Goal: Task Accomplishment & Management: Complete application form

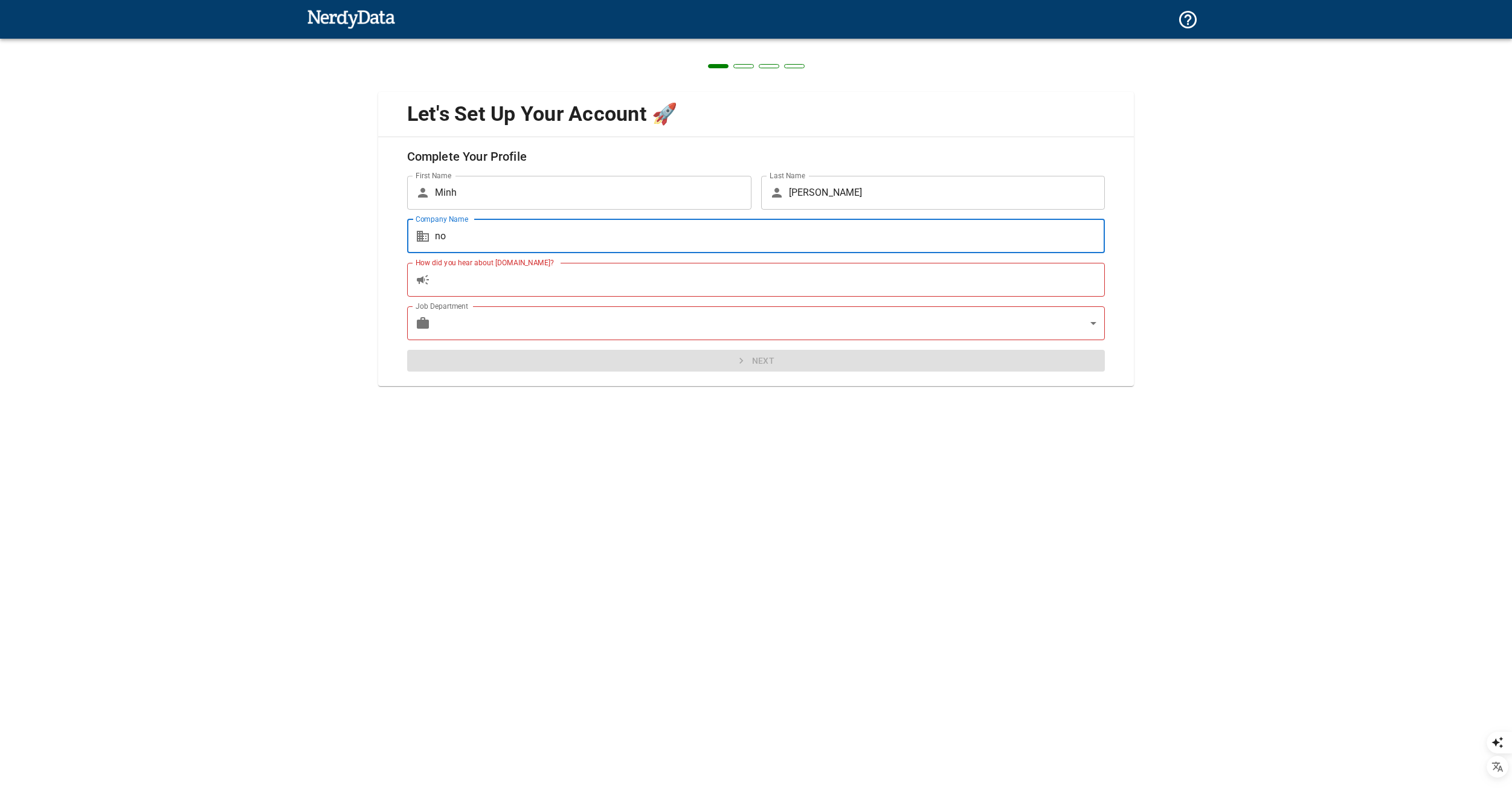
type input "n"
type input "acme security"
click at [482, 280] on input "How did you hear about [DOMAIN_NAME]?" at bounding box center [769, 280] width 671 height 34
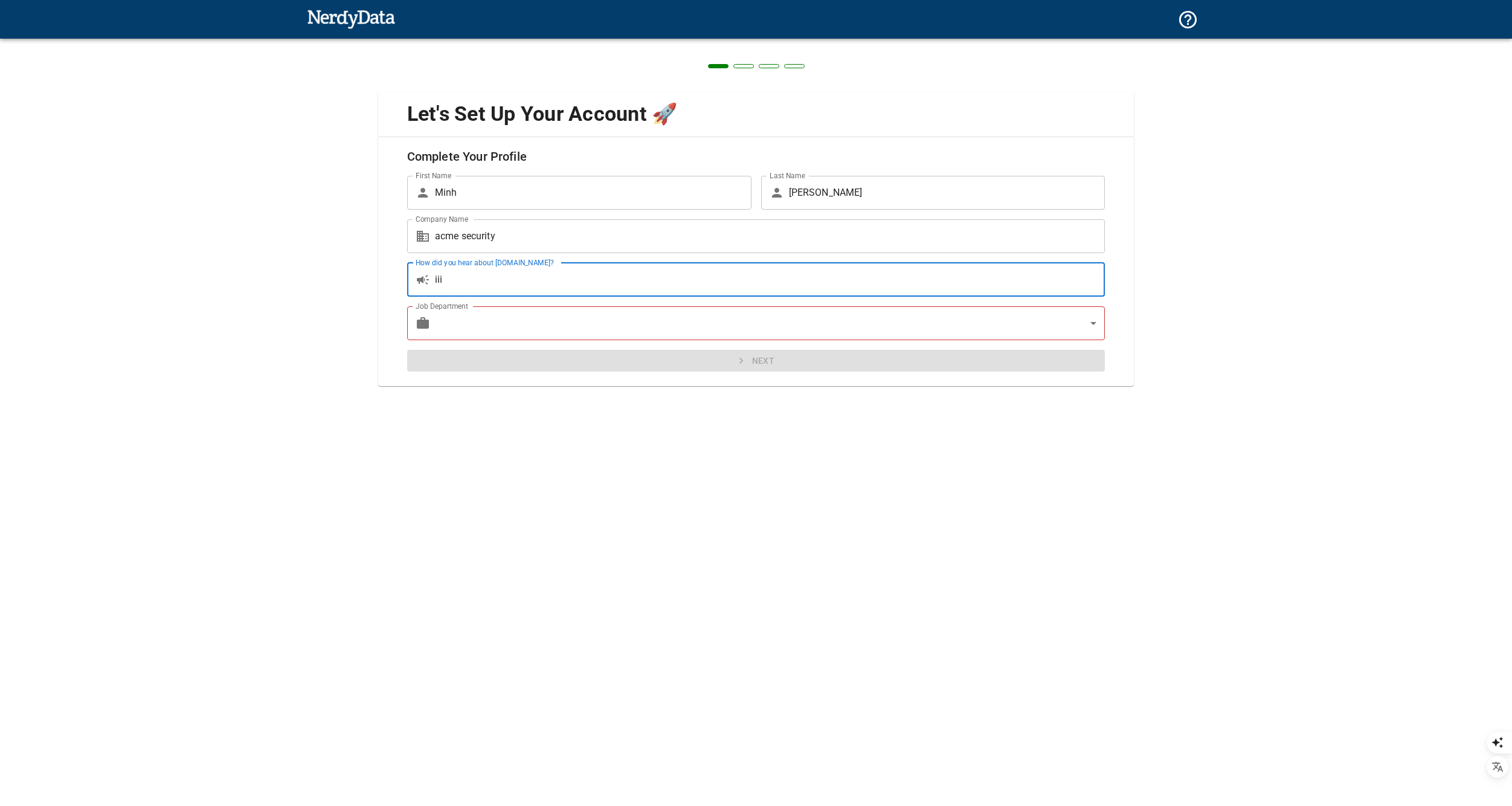
type input "iii"
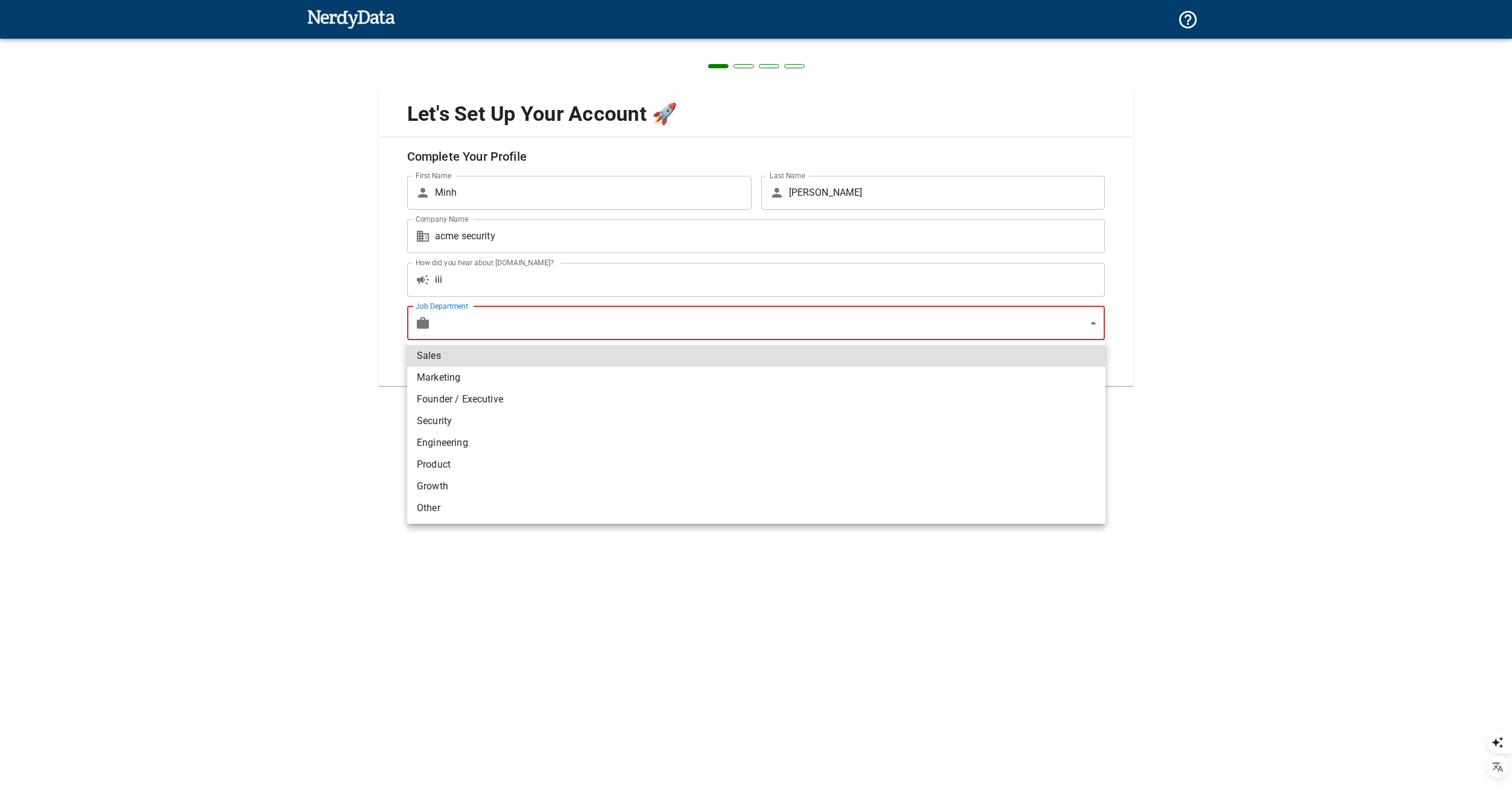
click at [475, 322] on body "Technologies Domains Pricing Products Create a Report Create a list of websites…" at bounding box center [756, 424] width 1512 height 848
click at [453, 377] on li "Marketing" at bounding box center [756, 377] width 698 height 22
type input "marketing"
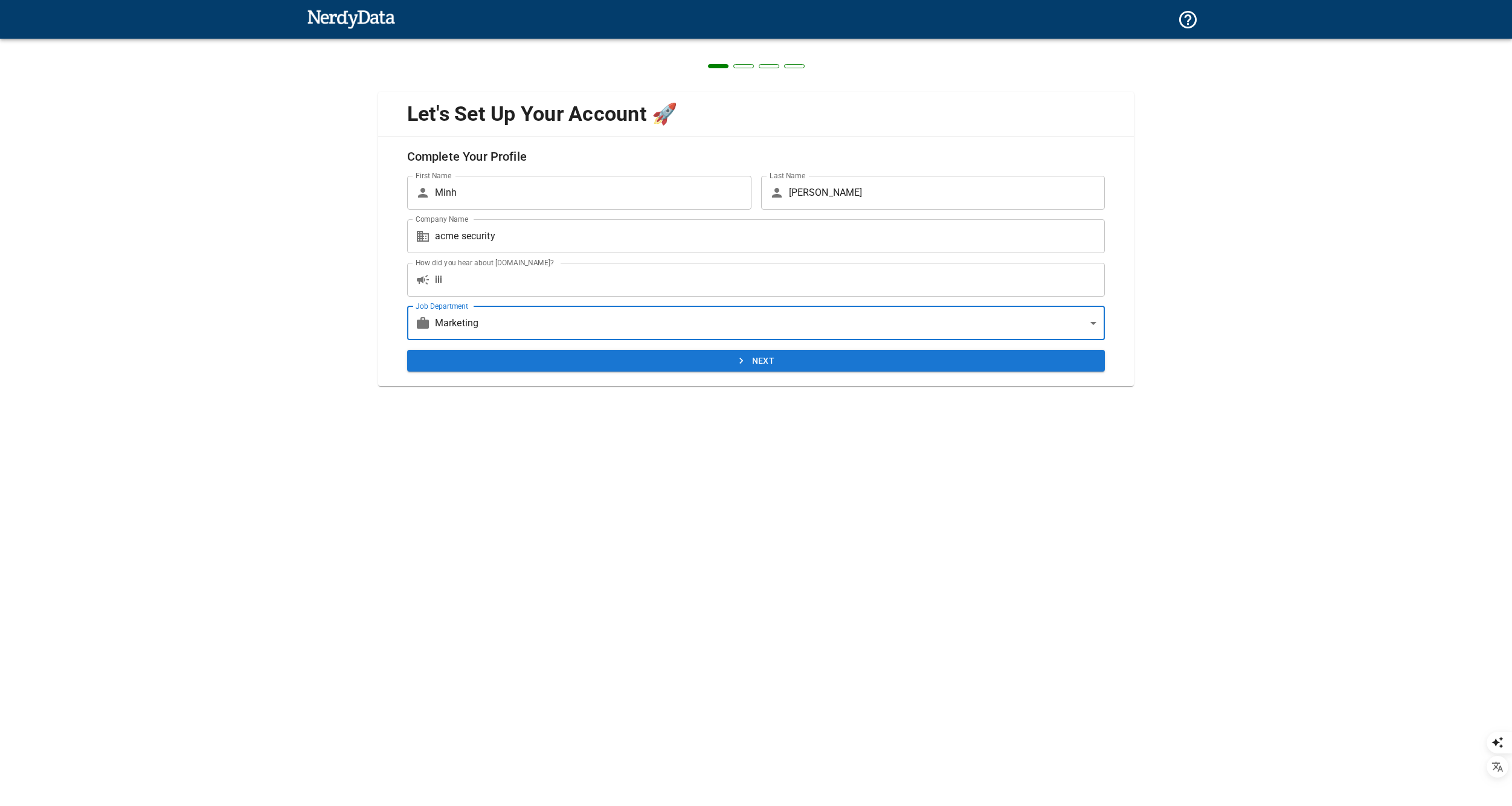
click at [520, 287] on input "iii" at bounding box center [769, 280] width 671 height 34
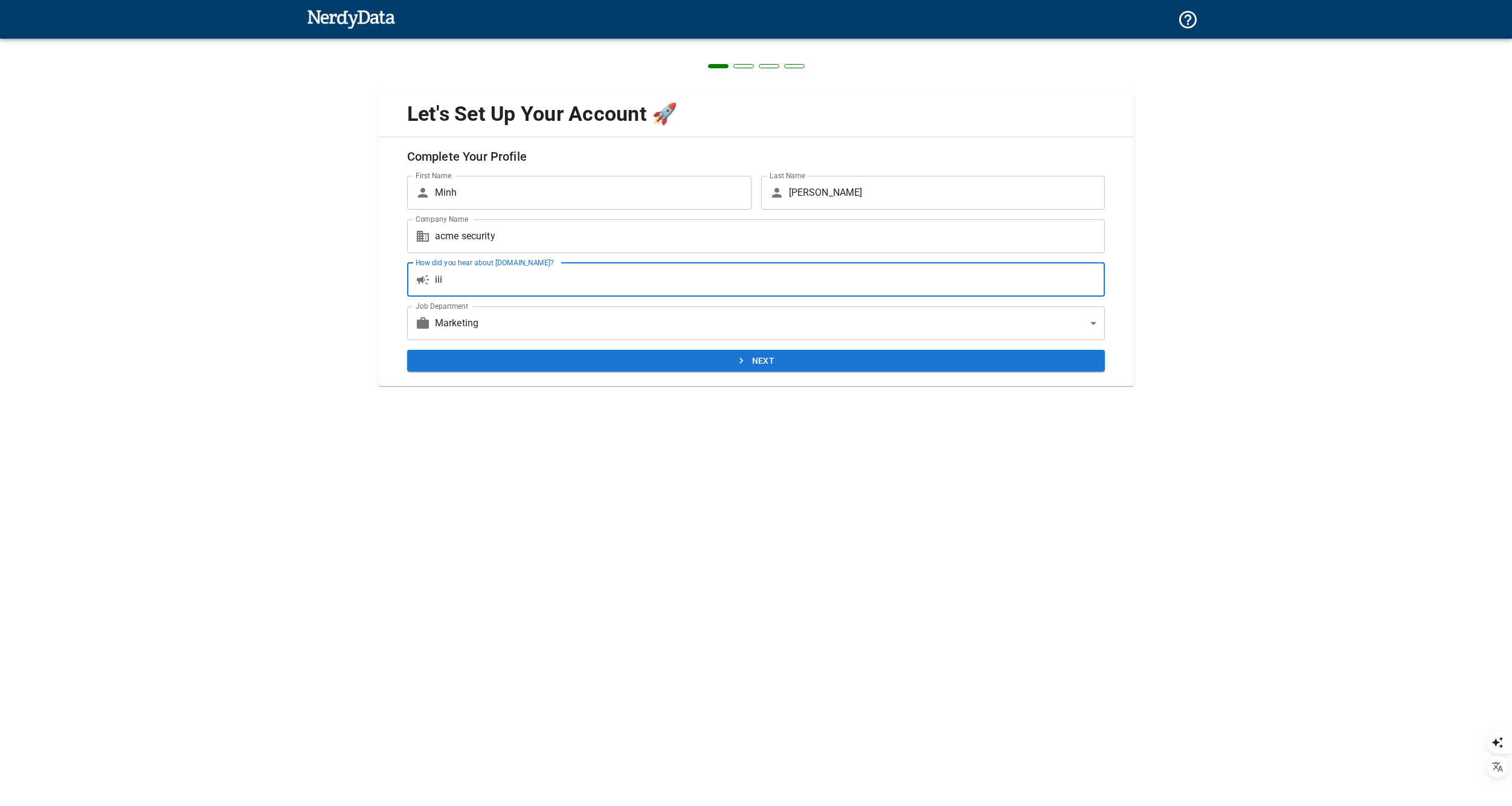
click at [520, 287] on input "iii" at bounding box center [769, 280] width 671 height 34
type input "search"
click at [616, 348] on div "Next" at bounding box center [751, 356] width 708 height 32
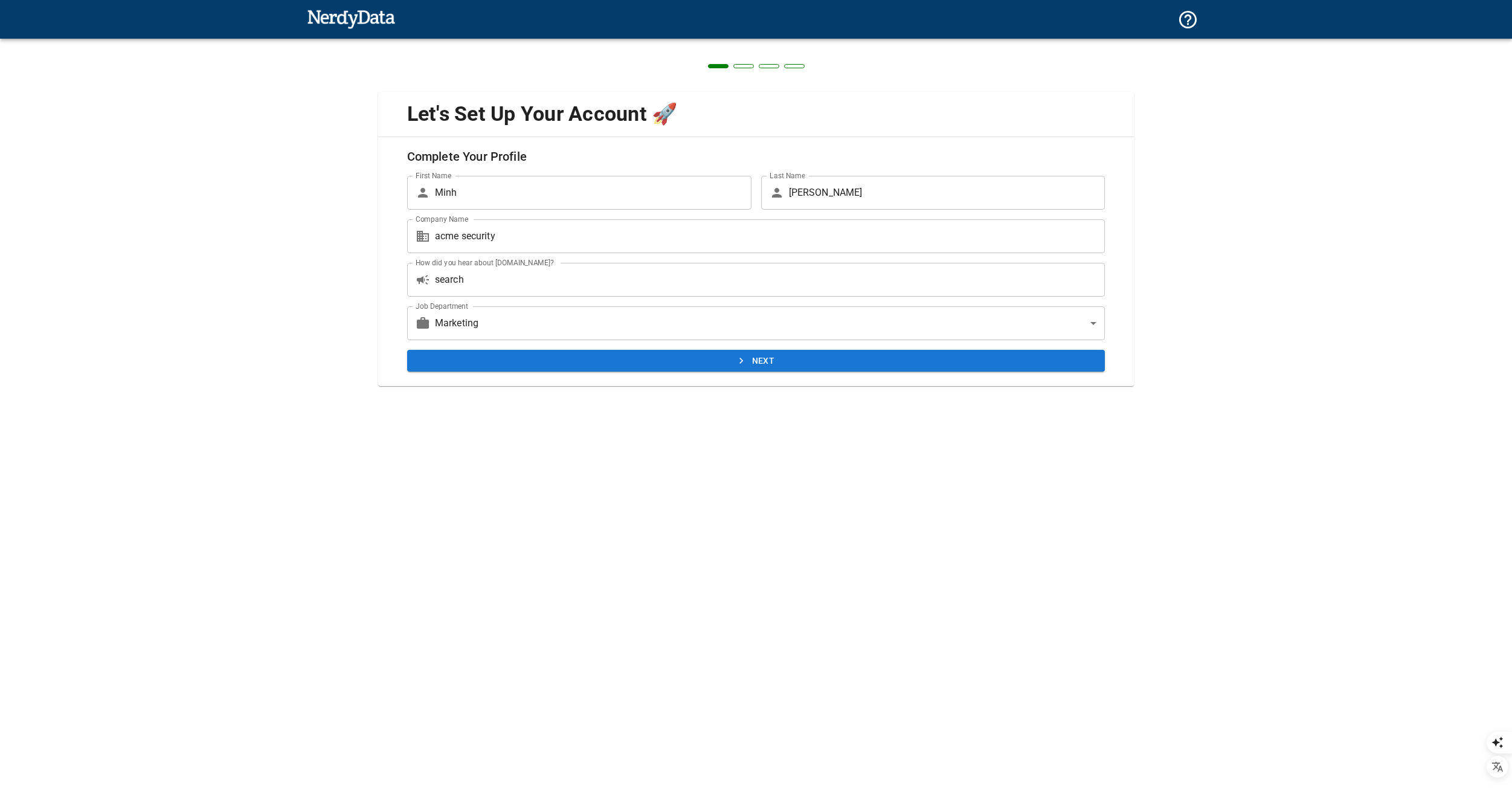
click at [732, 362] on button "Next" at bounding box center [756, 361] width 698 height 23
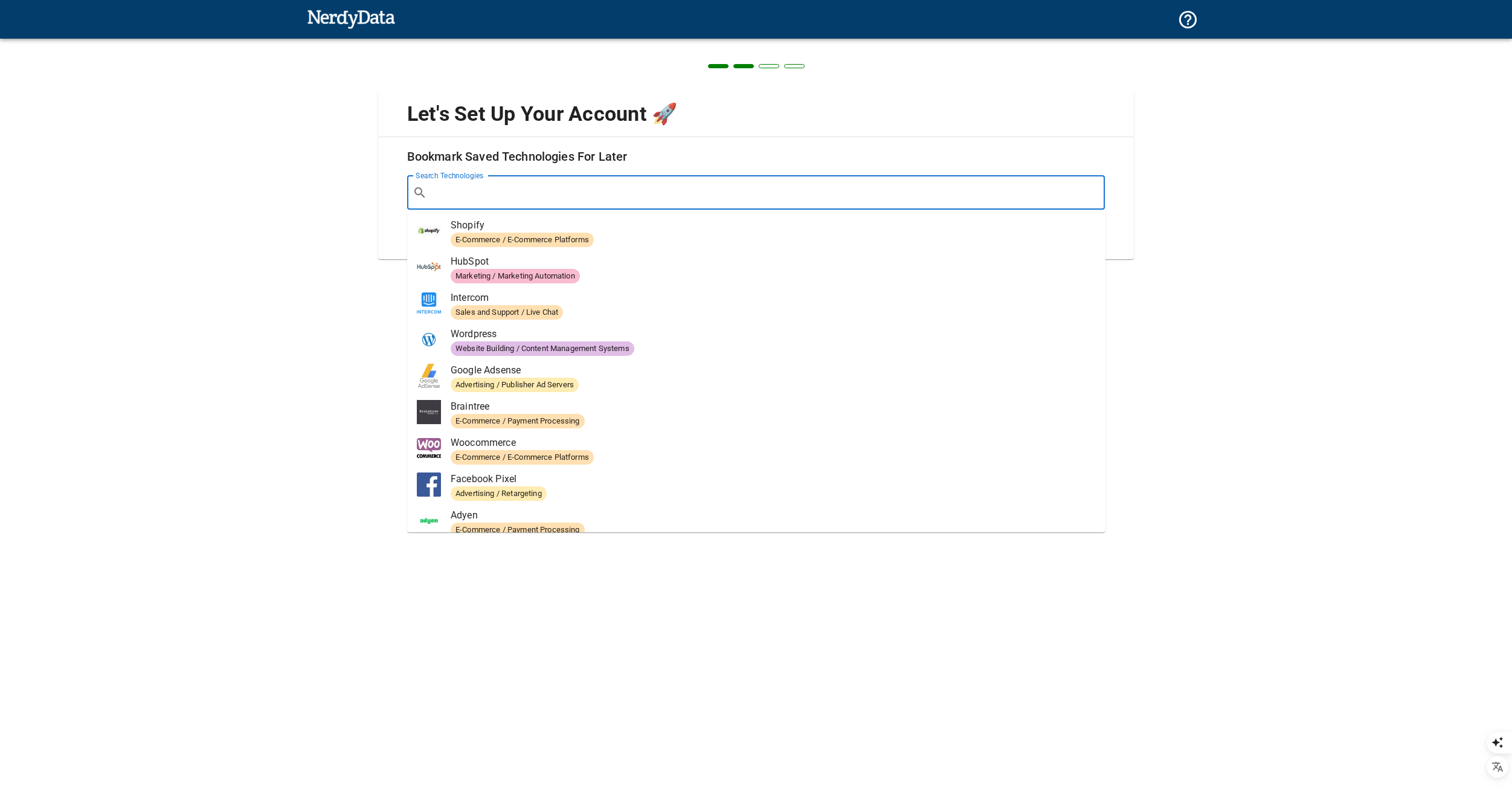
click at [573, 195] on input "Search Technologies" at bounding box center [765, 192] width 668 height 23
click at [1283, 191] on div "Let's Set Up Your Account 🚀 Bookmark Saved Technologies For Later Search Techno…" at bounding box center [756, 168] width 1512 height 259
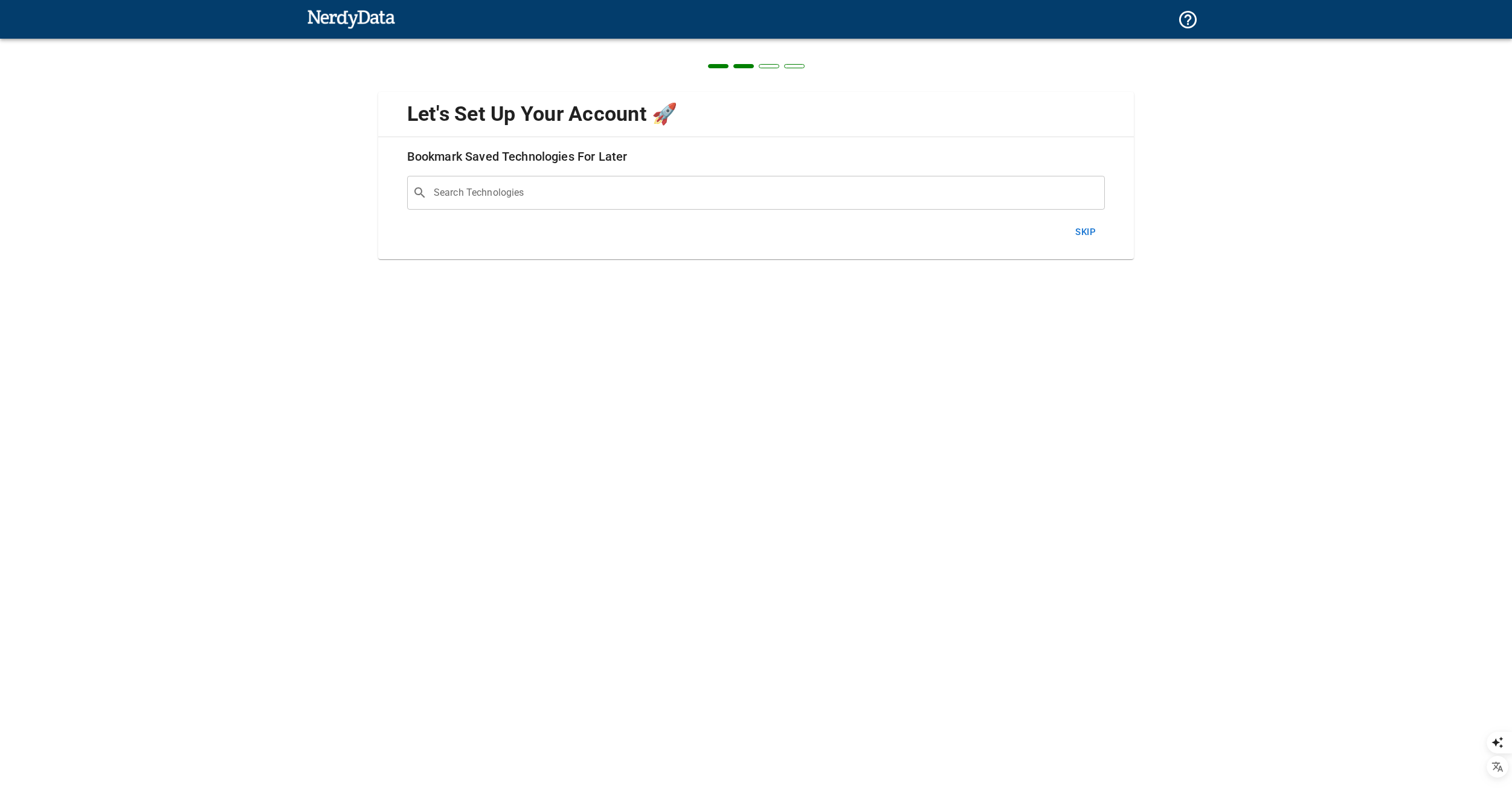
click at [1085, 234] on button "Skip" at bounding box center [1085, 233] width 38 height 26
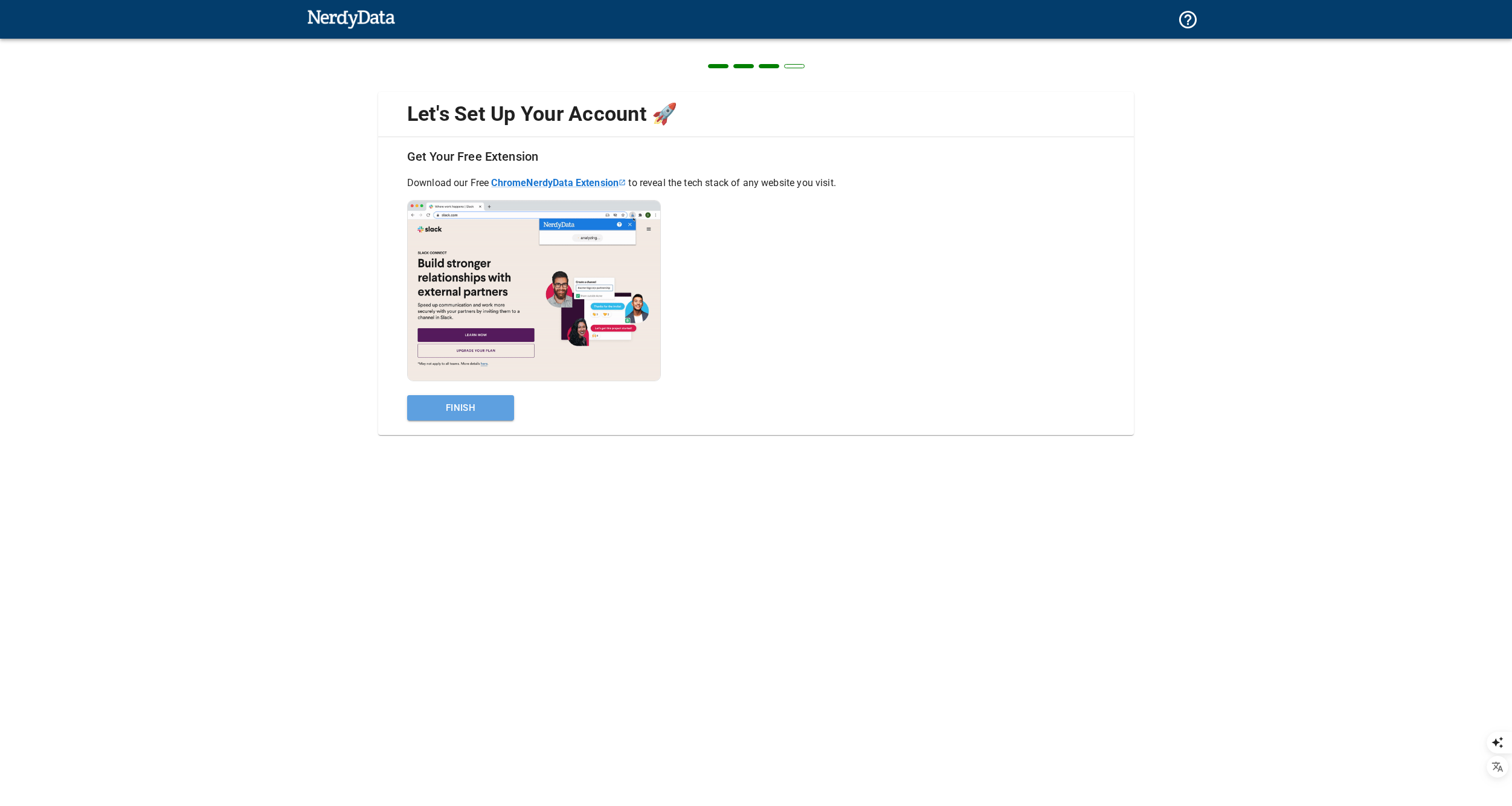
click at [455, 417] on button "Finish" at bounding box center [460, 408] width 107 height 26
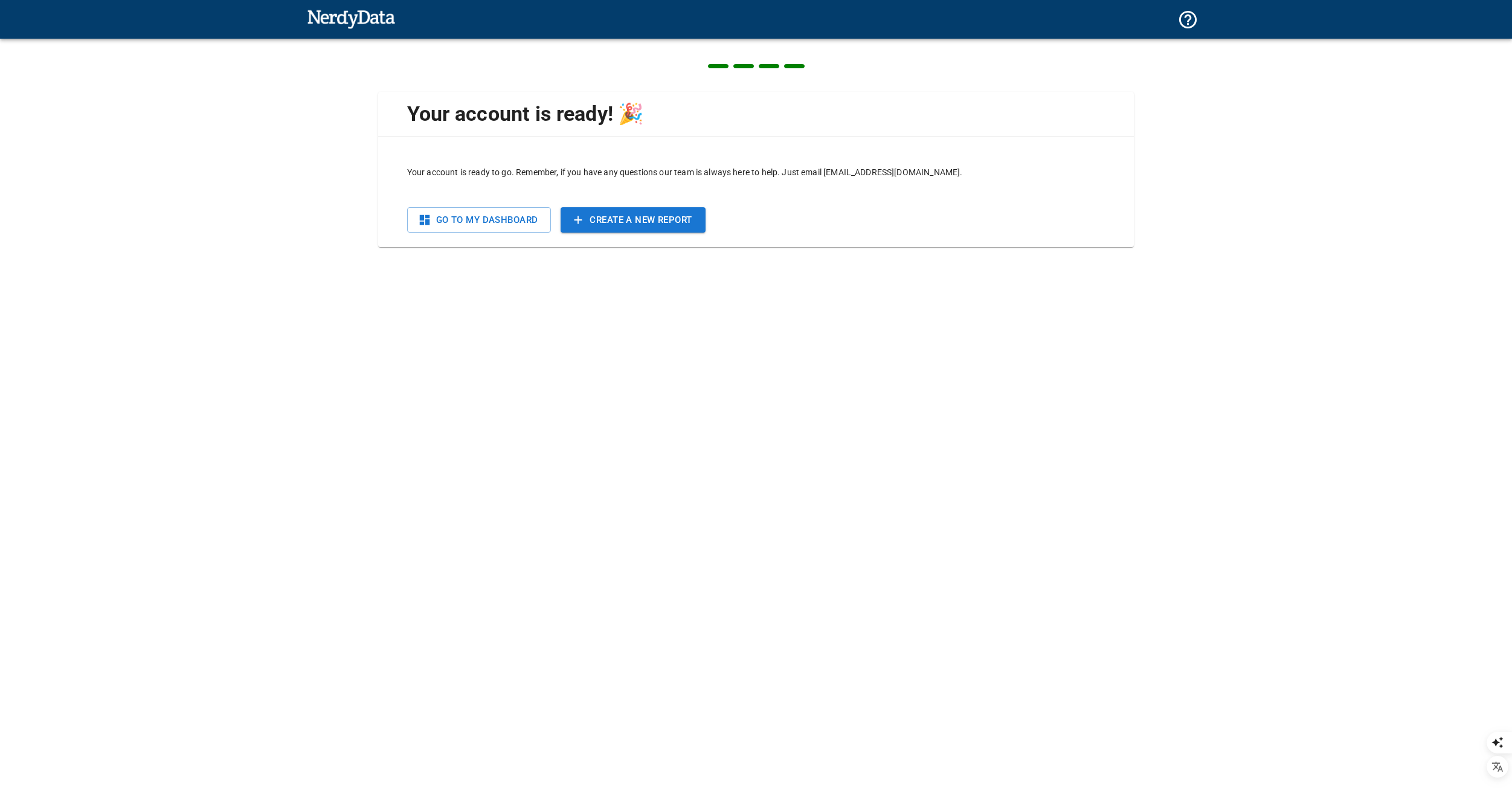
click at [477, 224] on link "Go To My Dashboard" at bounding box center [479, 220] width 145 height 26
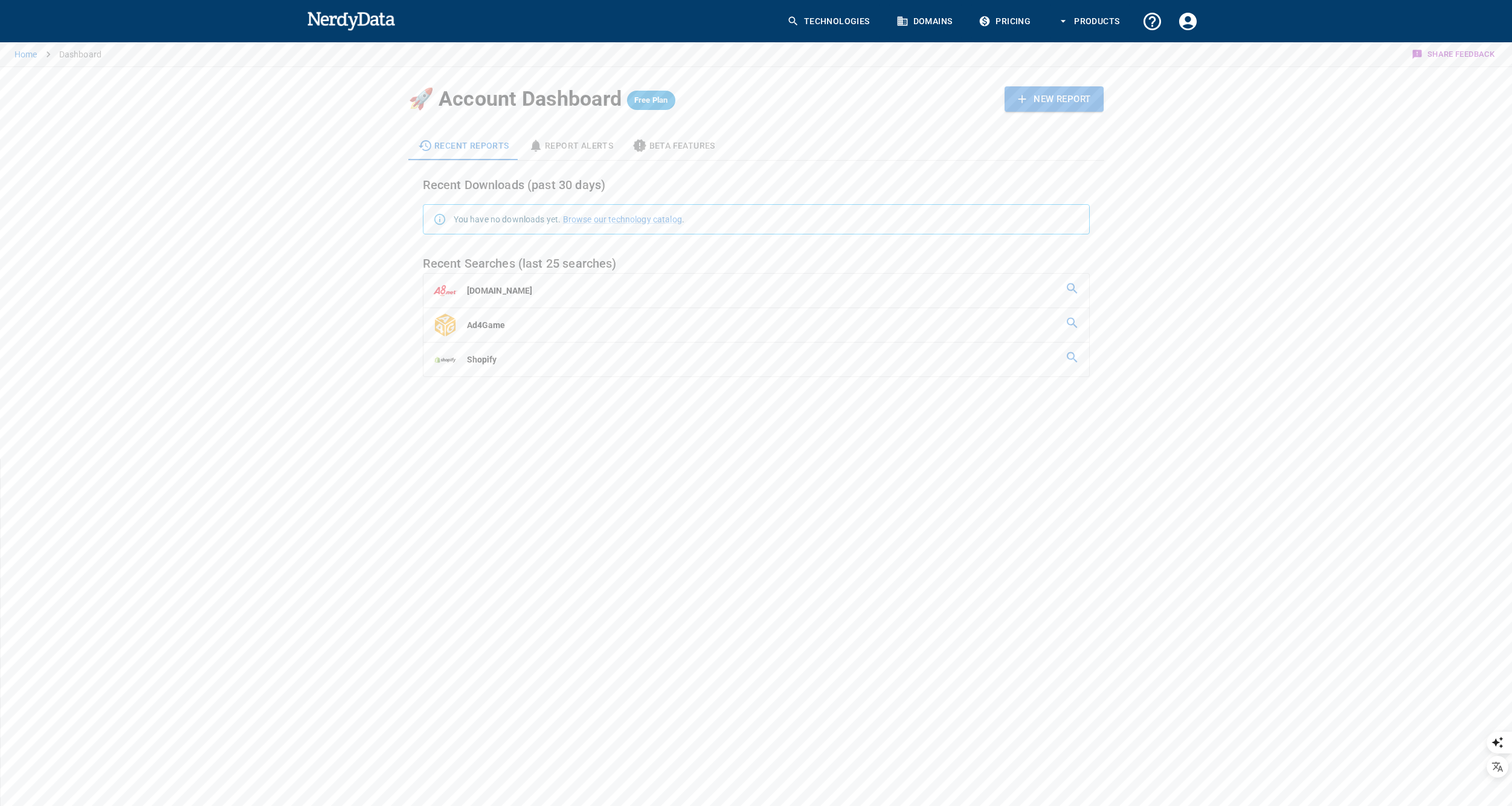
click at [933, 21] on link "Domains" at bounding box center [925, 22] width 73 height 35
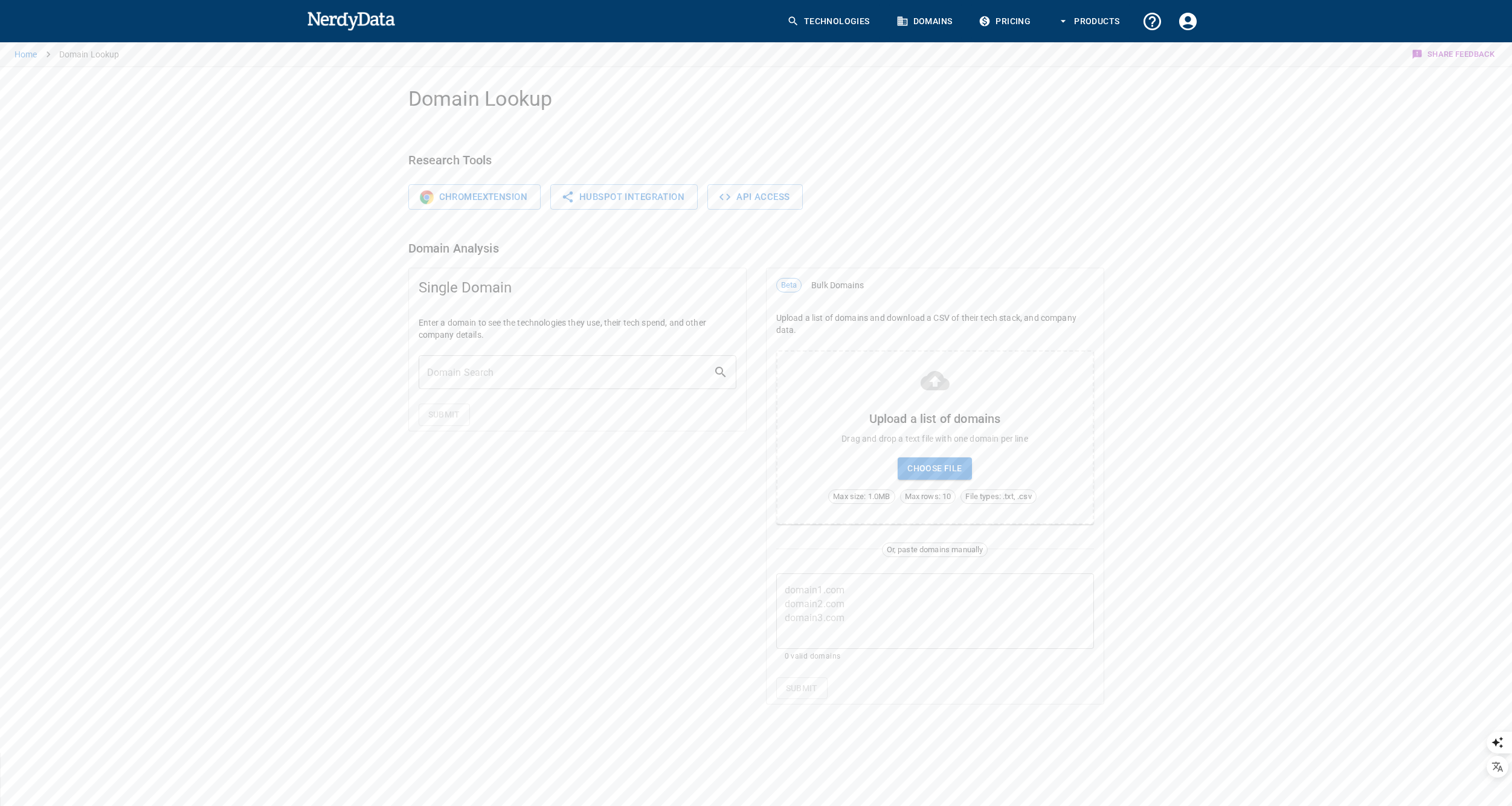
click at [489, 374] on input "text" at bounding box center [565, 372] width 295 height 34
type input "[DOMAIN_NAME]"
click at [439, 402] on div "Submit" at bounding box center [577, 415] width 337 height 32
click at [439, 405] on button "Submit" at bounding box center [444, 415] width 51 height 23
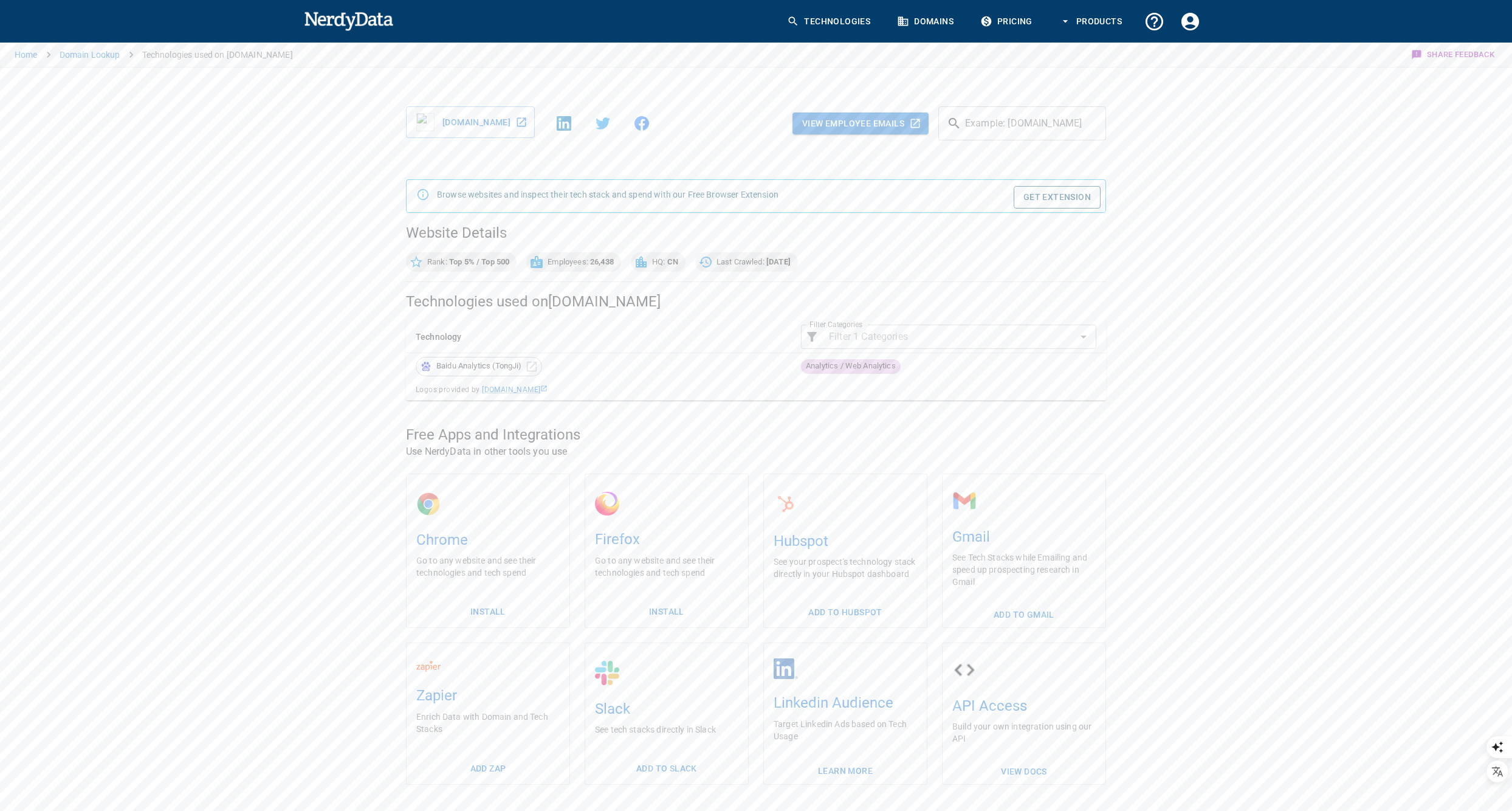
click at [978, 350] on th "Filter Categories ​ Filter Categories" at bounding box center [949, 337] width 315 height 32
click at [978, 343] on input "Filter Categories" at bounding box center [948, 336] width 249 height 17
click at [738, 319] on div "Technology Filter Categories ​ Filter Categories Baidu Analytics (TongJi) Analy…" at bounding box center [756, 356] width 700 height 89
click at [966, 343] on input "Filter Categories" at bounding box center [948, 336] width 249 height 17
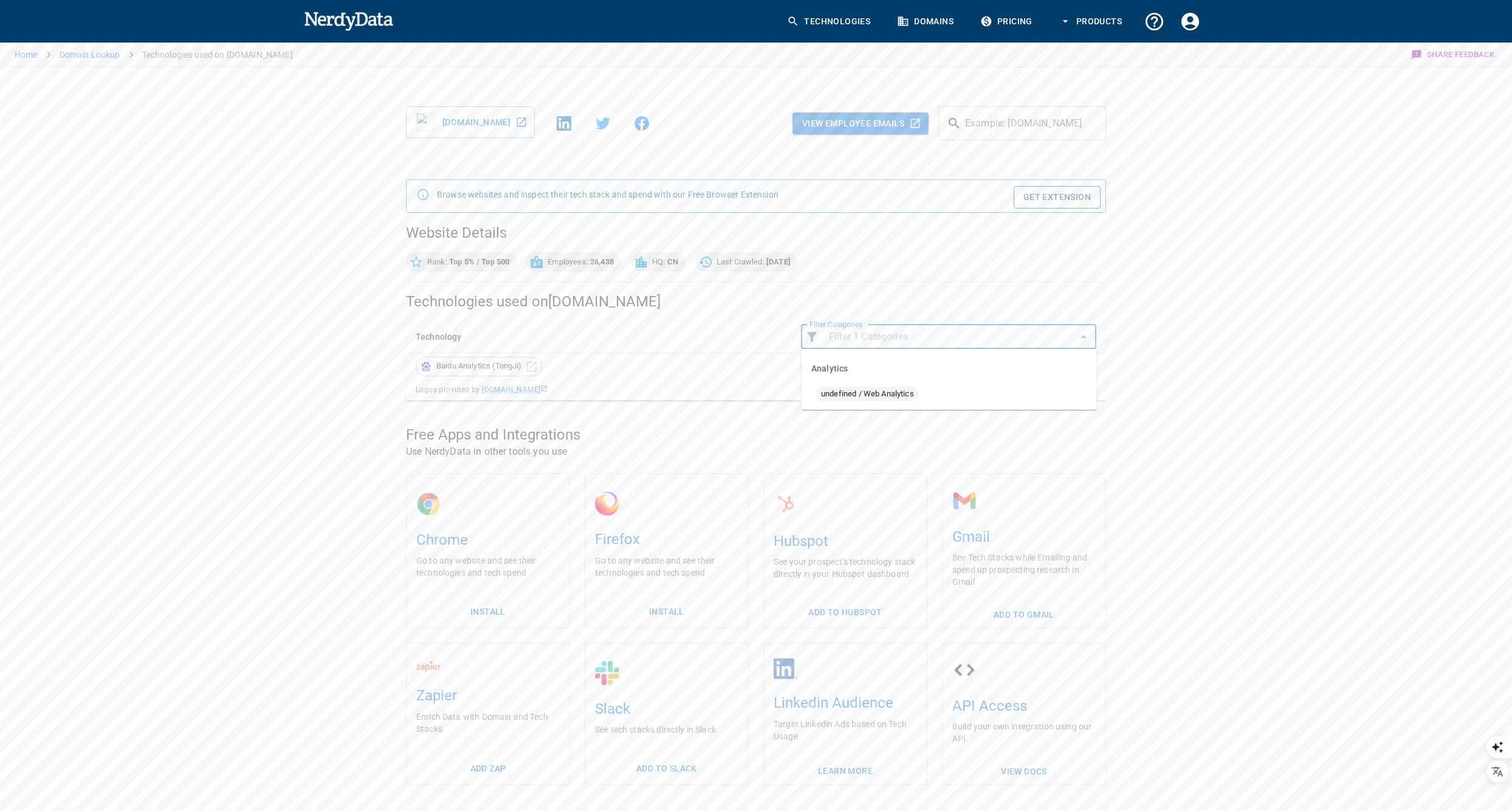
click at [765, 312] on div "Technology Filter Categories ​ Filter Categories Baidu Analytics (TongJi) Analy…" at bounding box center [756, 356] width 700 height 89
